Goal: Check status: Check status

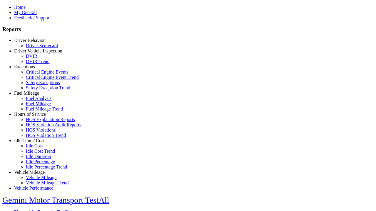
click at [34, 53] on link "Driver Vehicle Inspection" at bounding box center [38, 50] width 48 height 5
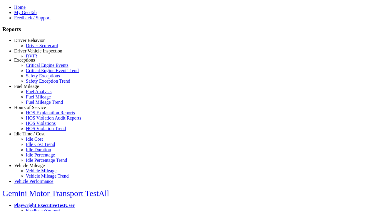
click at [37, 59] on link "DVIR" at bounding box center [31, 56] width 11 height 5
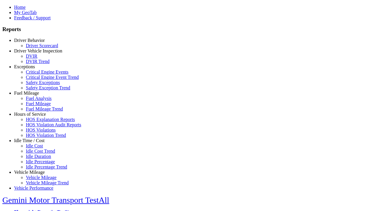
type input "*********"
click at [33, 53] on link "Driver Vehicle Inspection" at bounding box center [38, 50] width 48 height 5
